Goal: Information Seeking & Learning: Learn about a topic

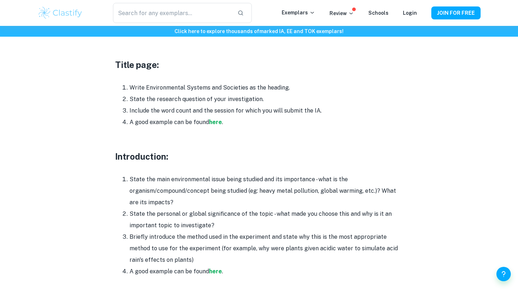
scroll to position [351, 0]
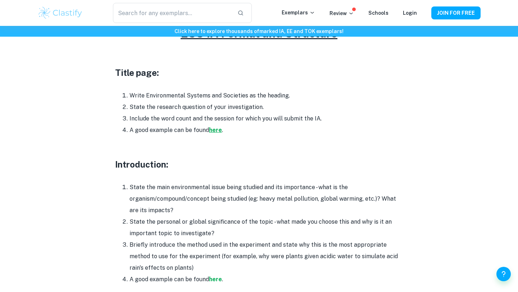
click at [215, 127] on strong "here" at bounding box center [215, 130] width 13 height 7
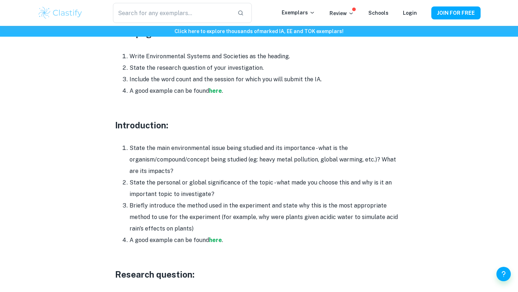
scroll to position [327, 0]
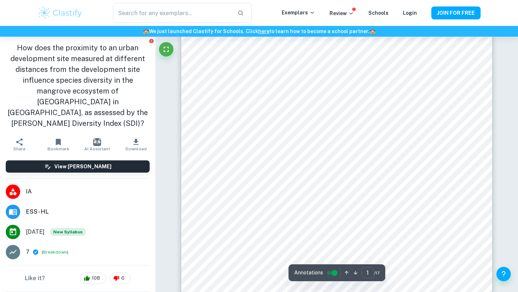
scroll to position [75, 0]
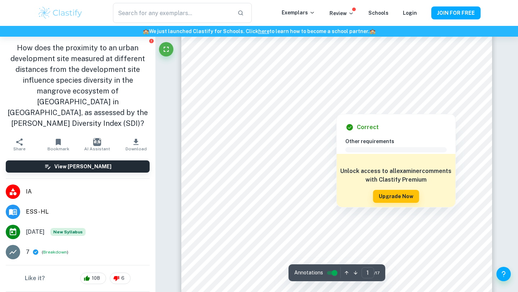
click at [289, 110] on div at bounding box center [336, 109] width 106 height 8
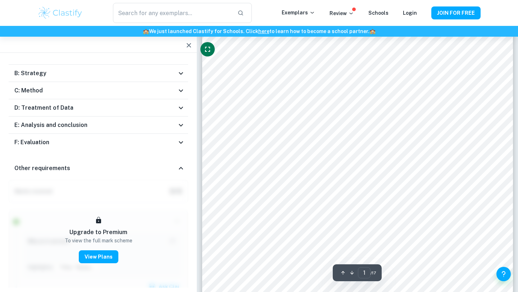
scroll to position [63, 0]
